Goal: Information Seeking & Learning: Check status

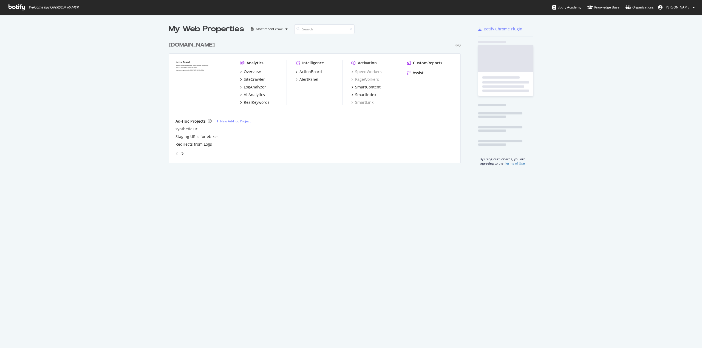
scroll to position [124, 292]
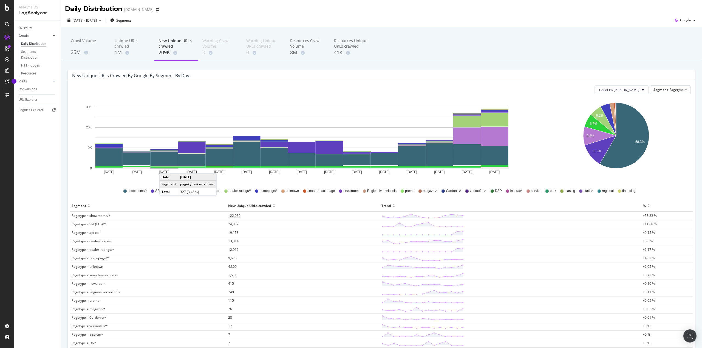
click at [237, 215] on span "122,039" at bounding box center [234, 215] width 12 height 5
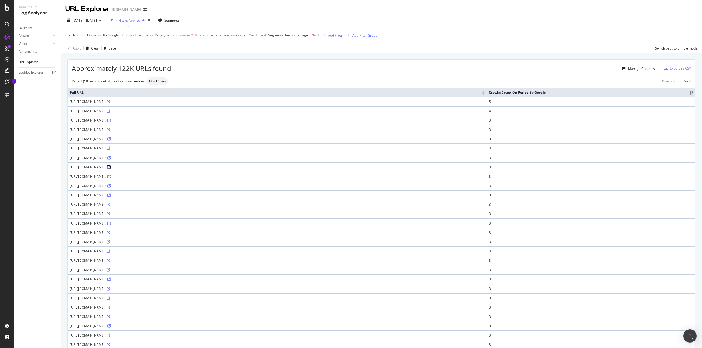
click at [111, 166] on icon at bounding box center [108, 167] width 3 height 3
